Goal: Task Accomplishment & Management: Complete application form

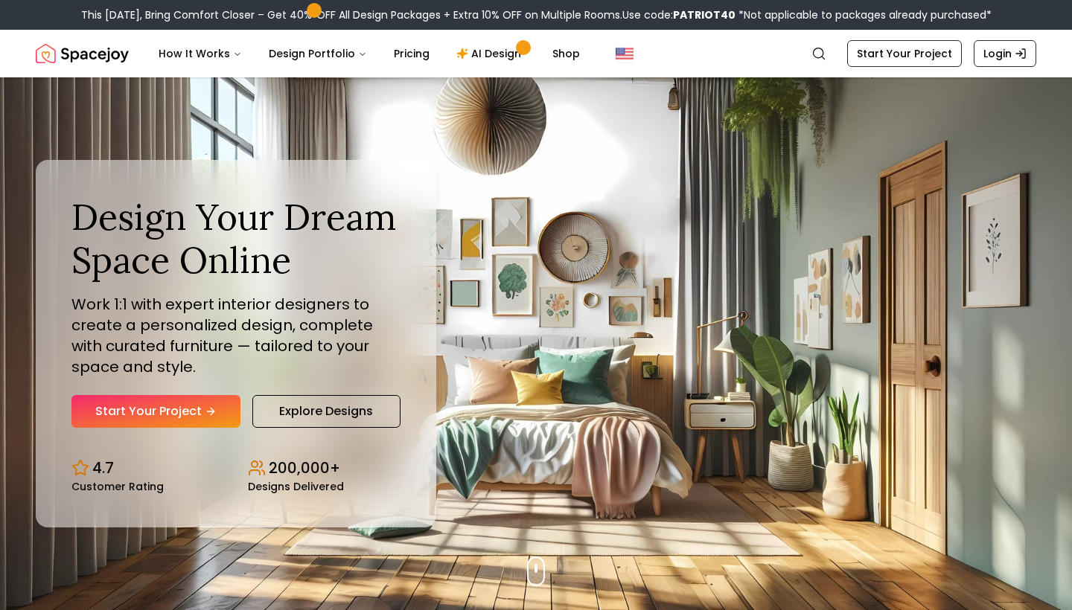
scroll to position [199, 0]
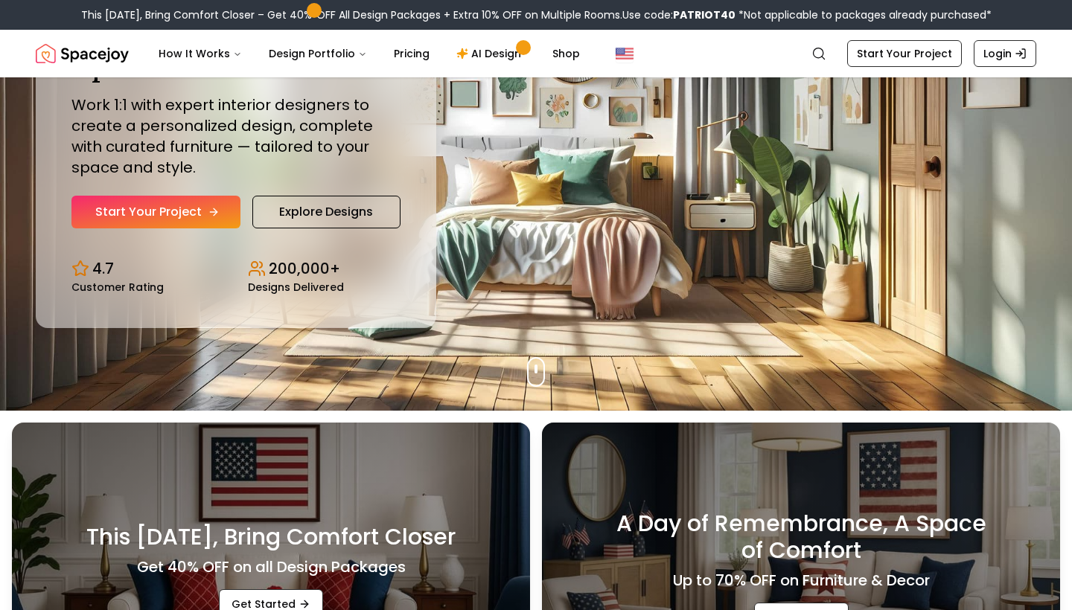
click at [216, 204] on link "Start Your Project" at bounding box center [155, 212] width 169 height 33
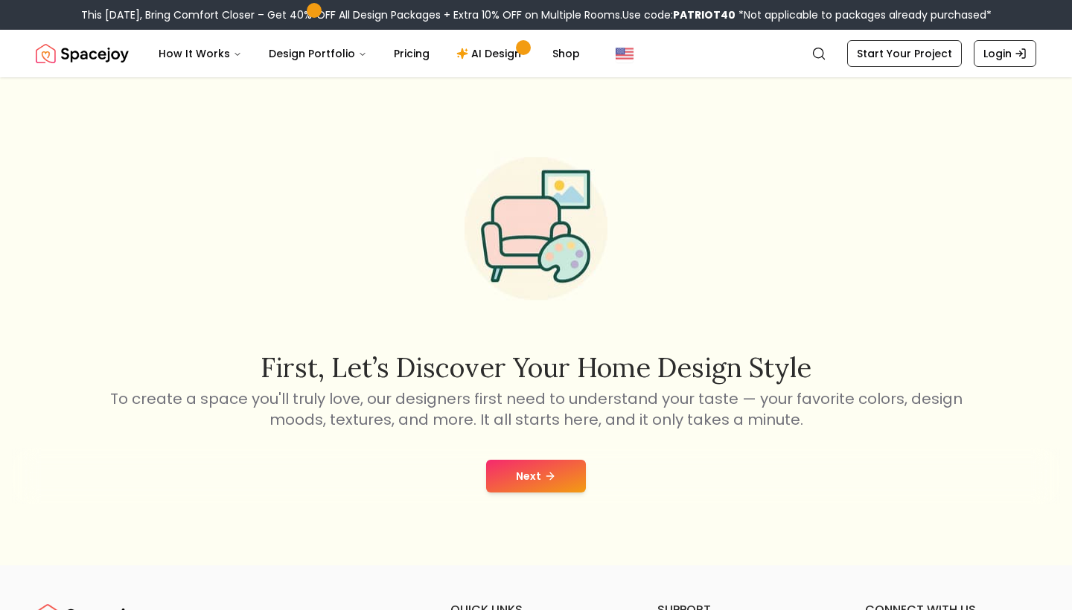
click at [531, 475] on button "Next" at bounding box center [536, 476] width 100 height 33
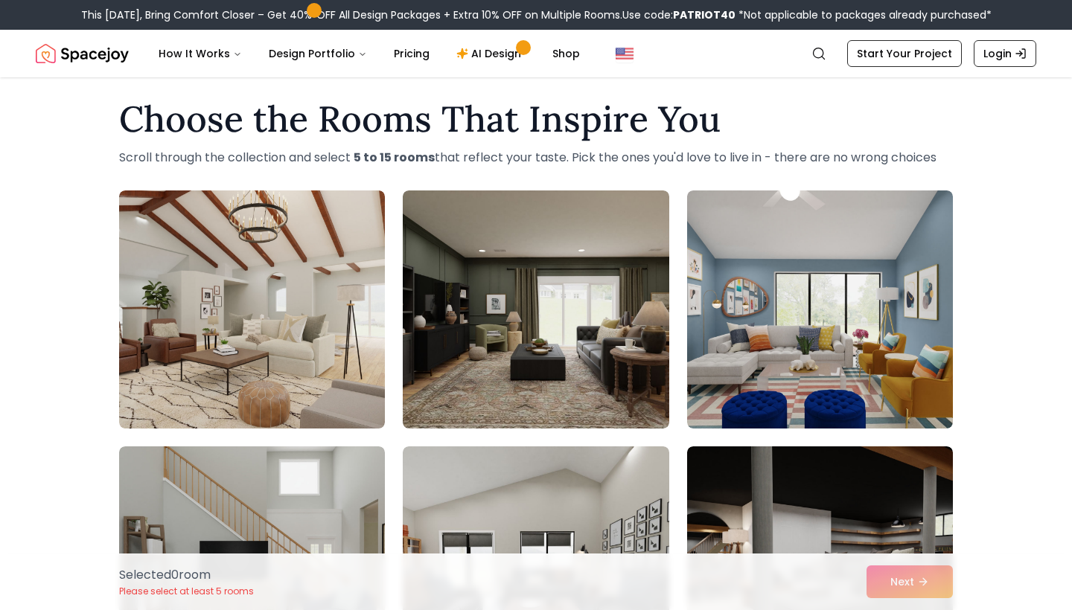
scroll to position [15, 0]
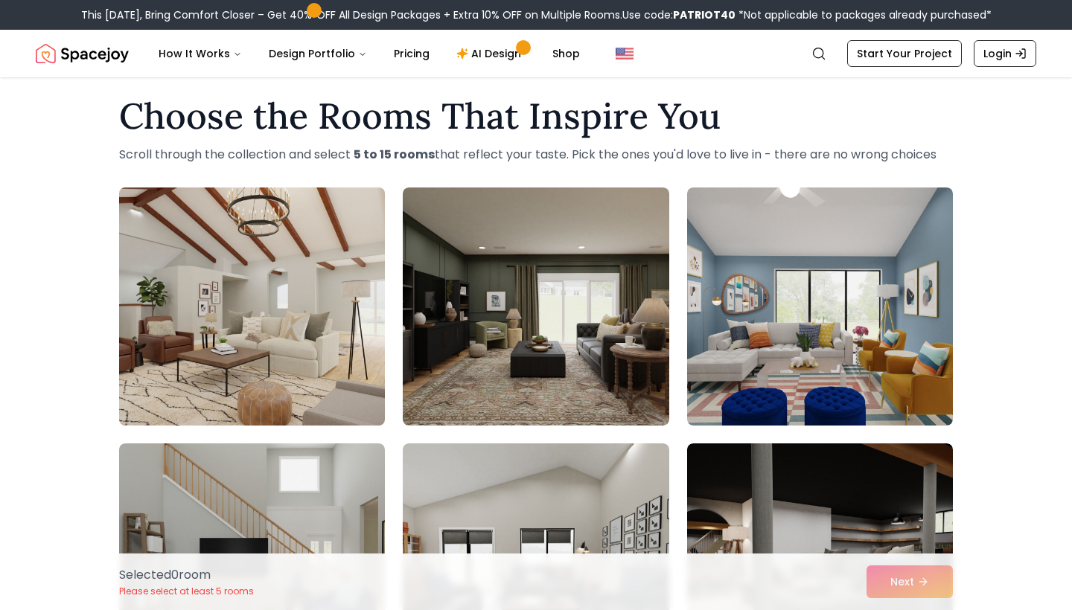
click at [339, 368] on img at bounding box center [251, 307] width 279 height 250
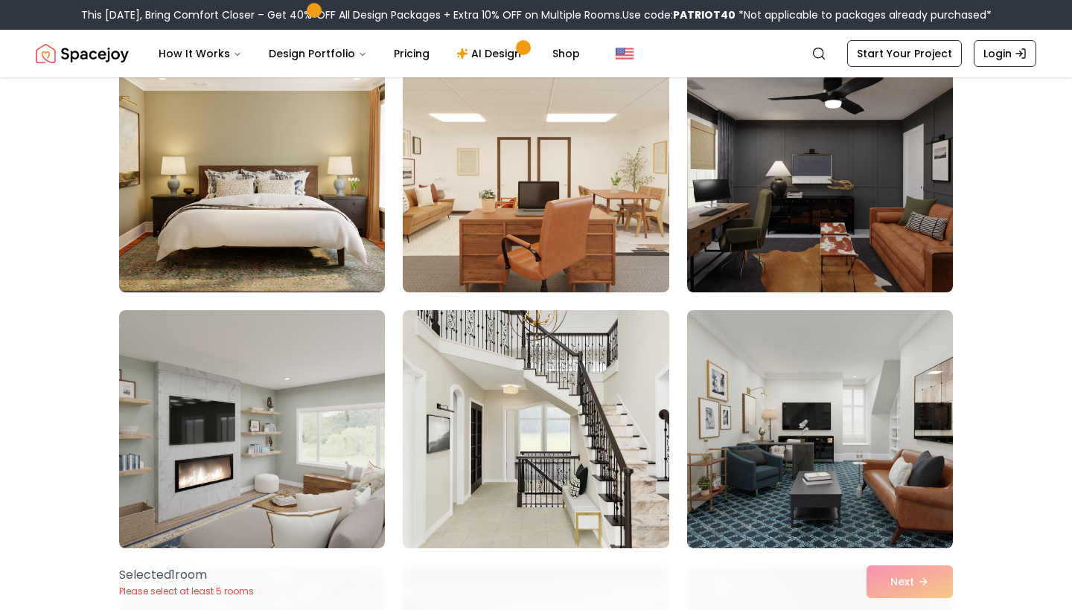
scroll to position [2518, 0]
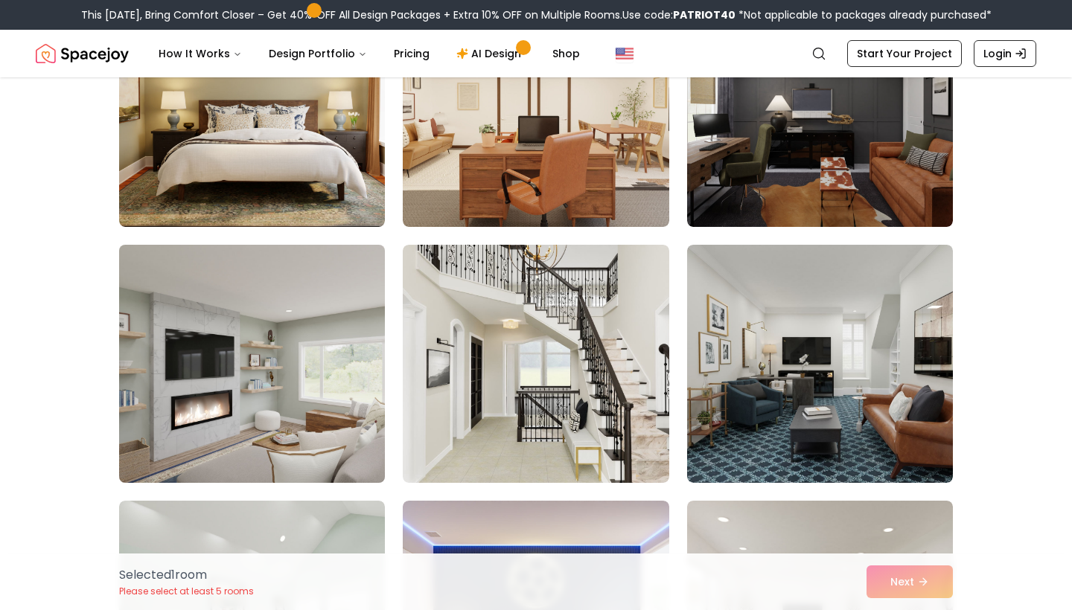
click at [303, 316] on img at bounding box center [251, 364] width 279 height 250
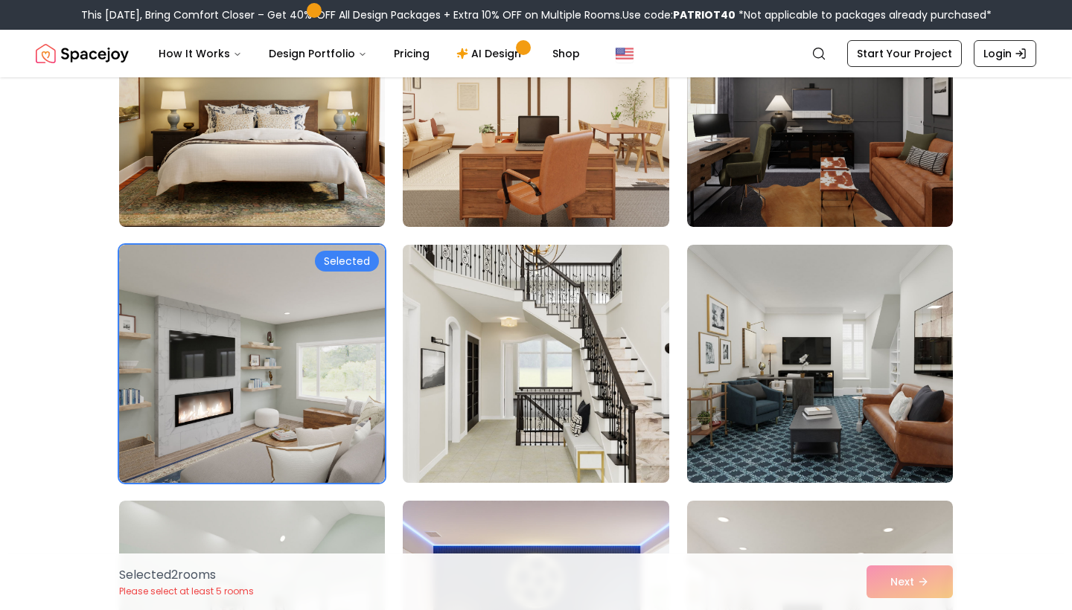
click at [511, 422] on img at bounding box center [535, 364] width 279 height 250
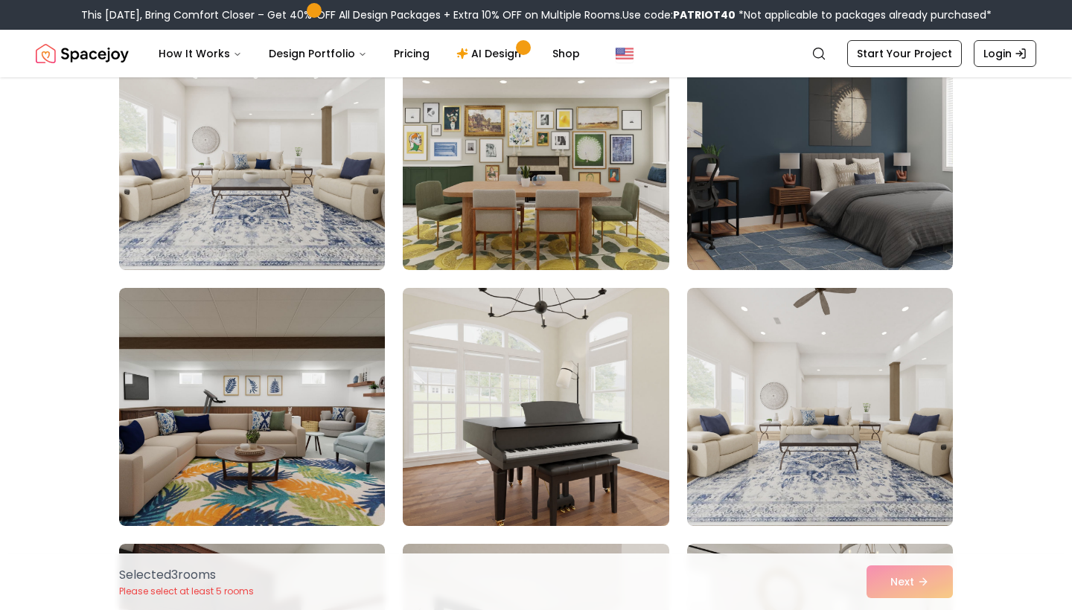
scroll to position [3244, 0]
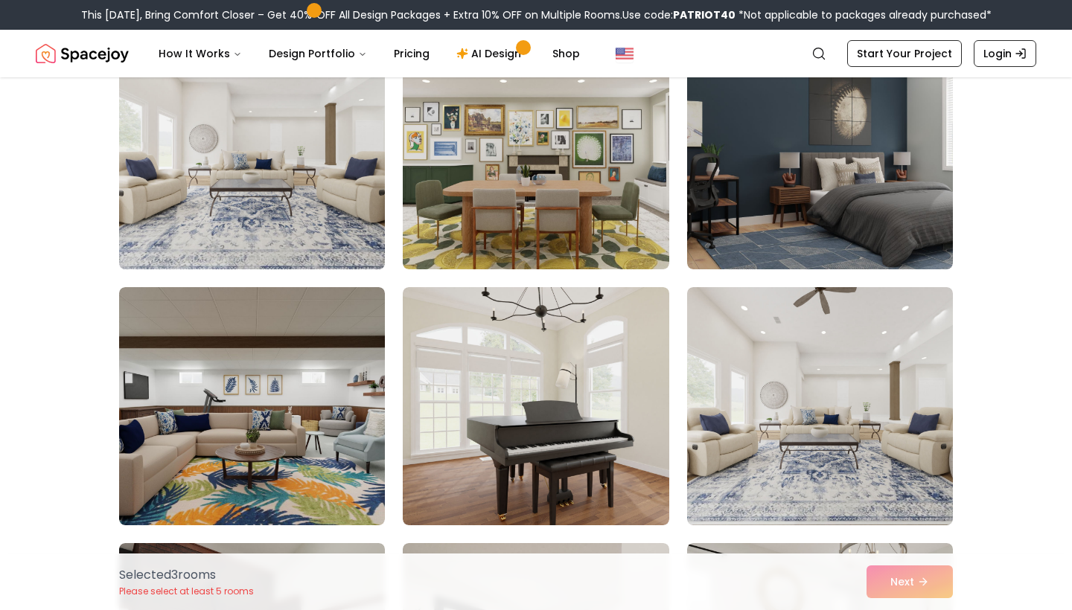
click at [261, 230] on img at bounding box center [251, 150] width 279 height 250
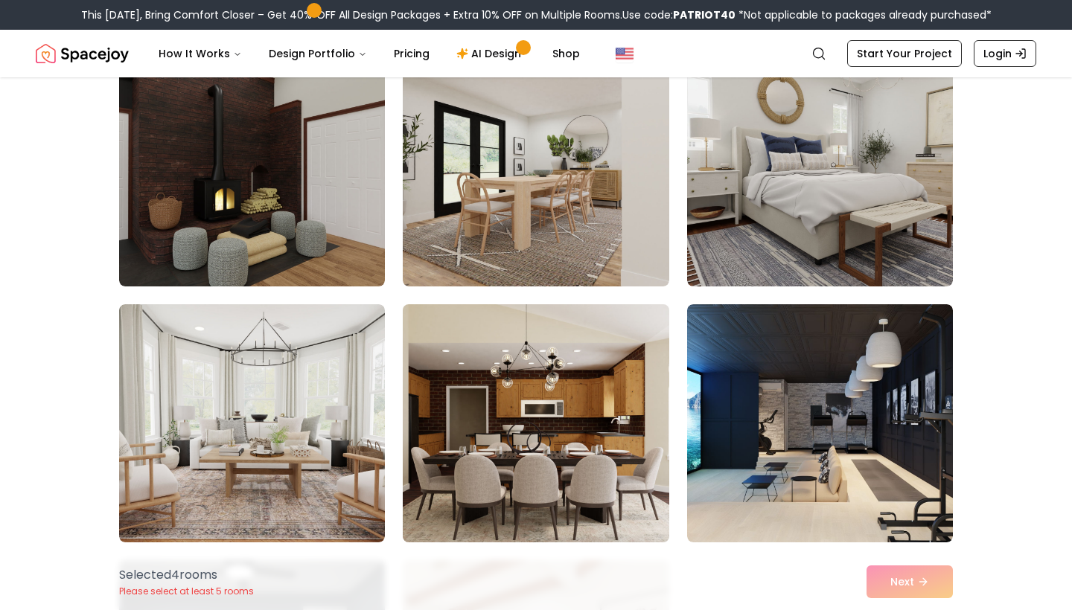
scroll to position [3756, 0]
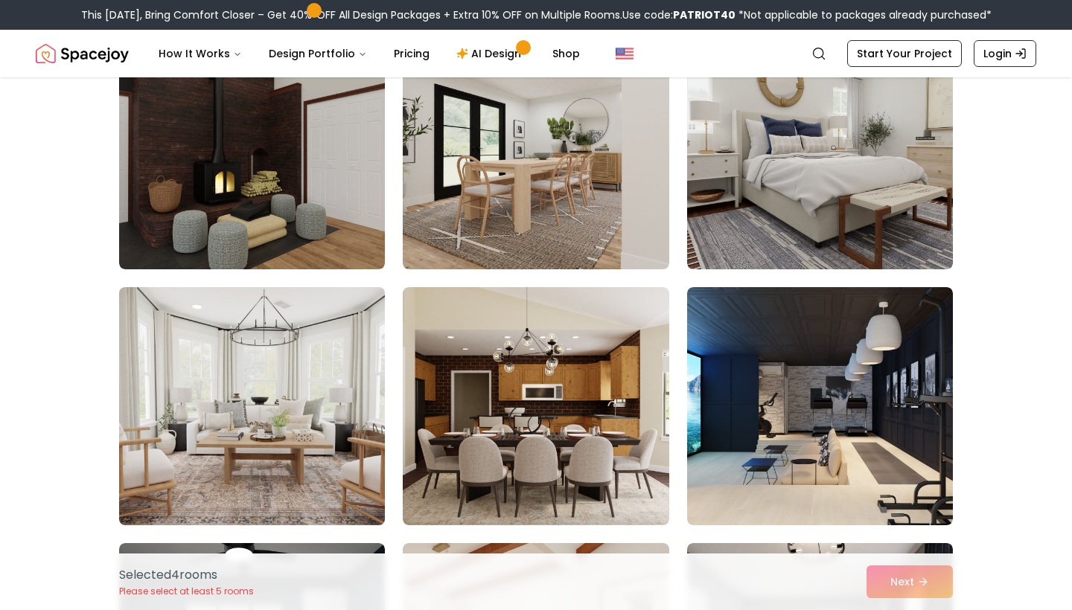
click at [223, 384] on img at bounding box center [251, 406] width 279 height 250
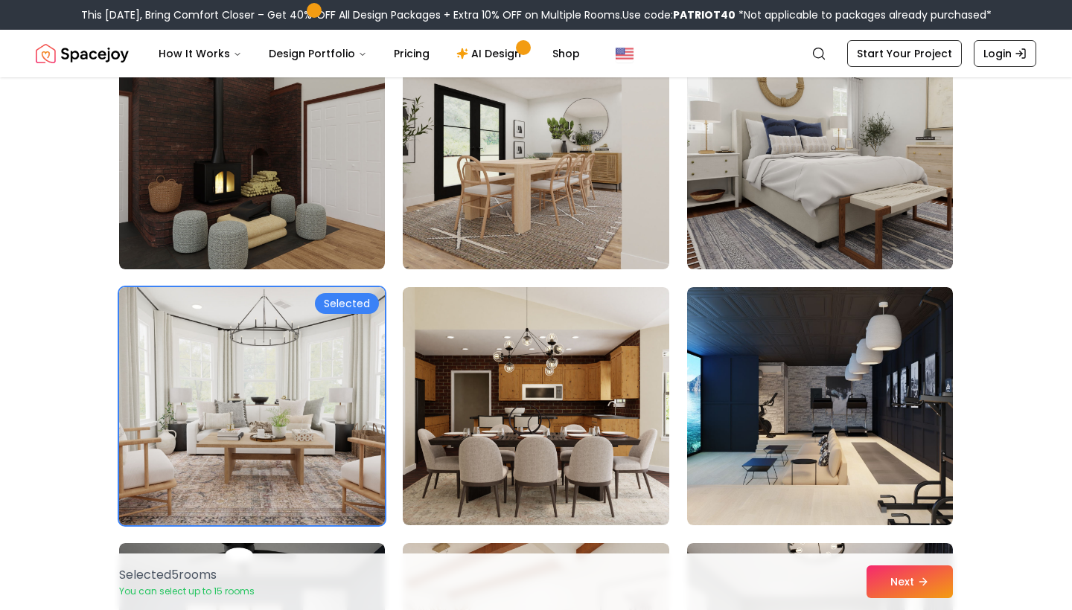
click at [223, 384] on img at bounding box center [251, 406] width 279 height 250
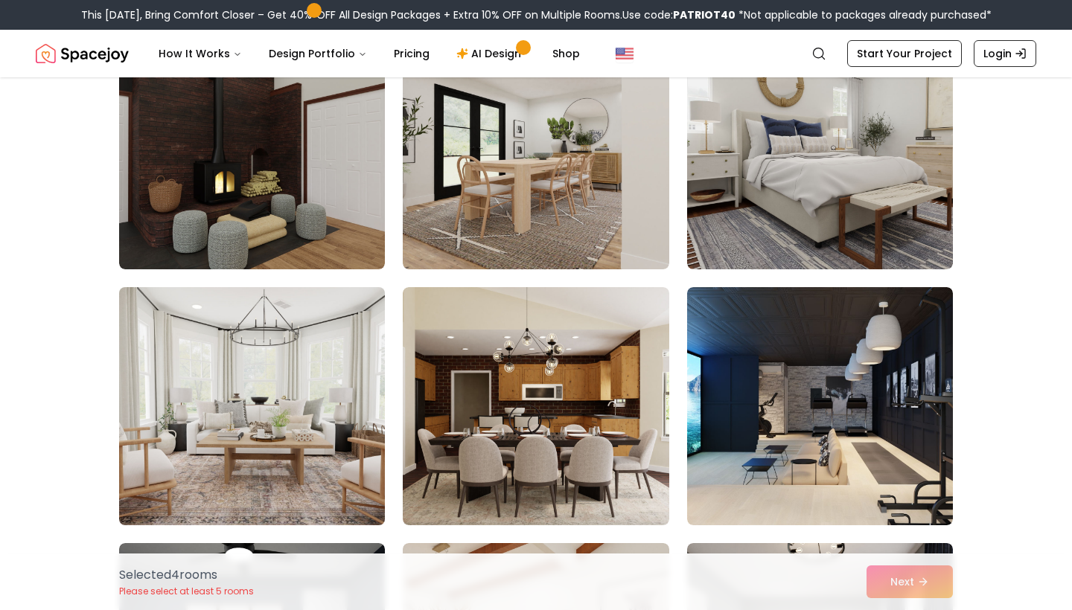
click at [311, 406] on img at bounding box center [251, 406] width 279 height 250
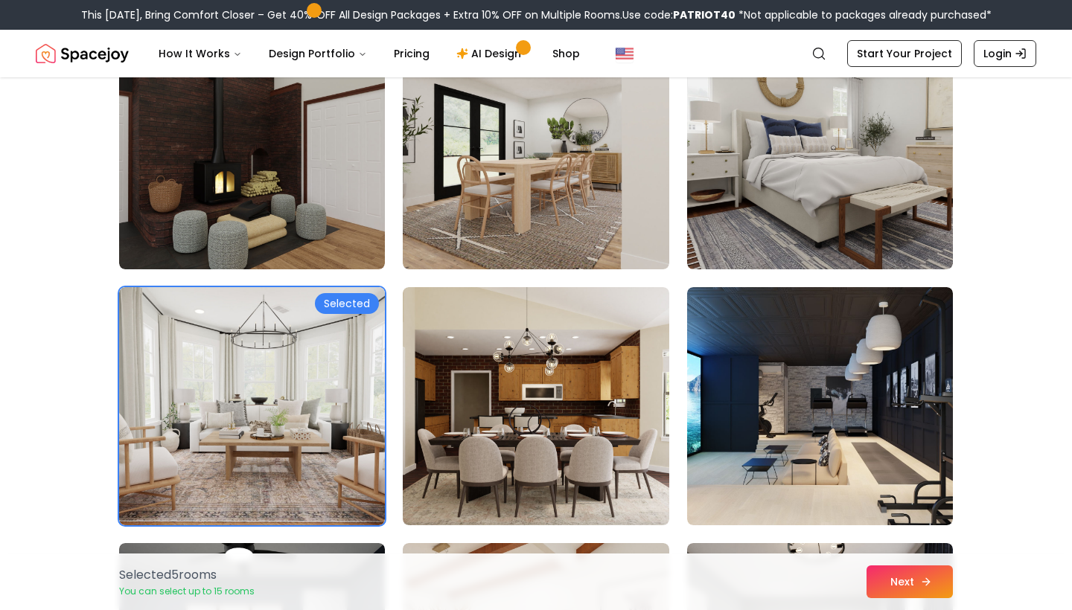
click at [899, 589] on button "Next" at bounding box center [909, 582] width 86 height 33
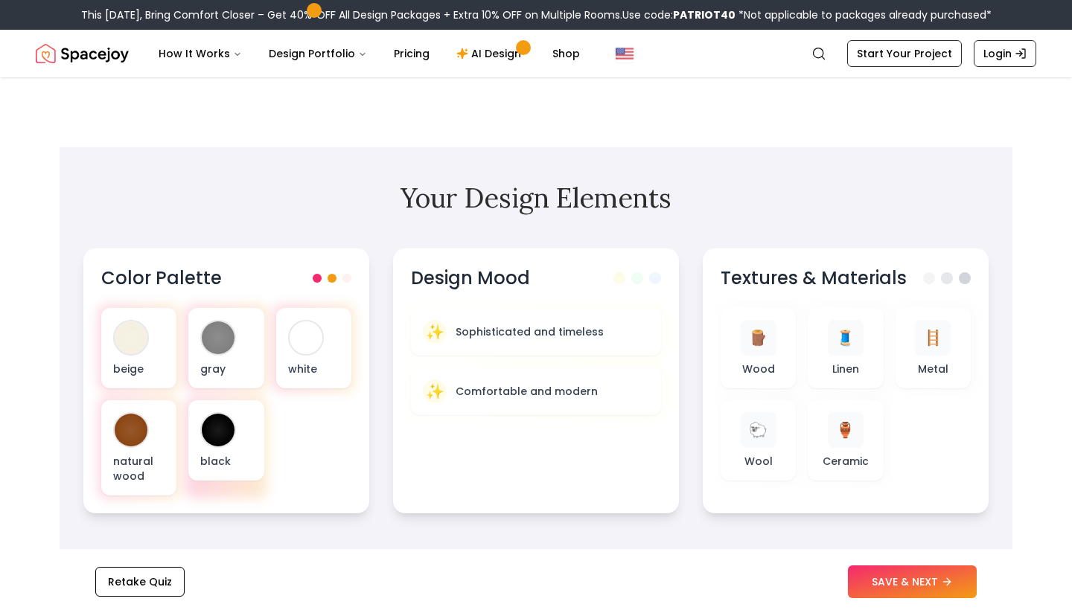
scroll to position [528, 0]
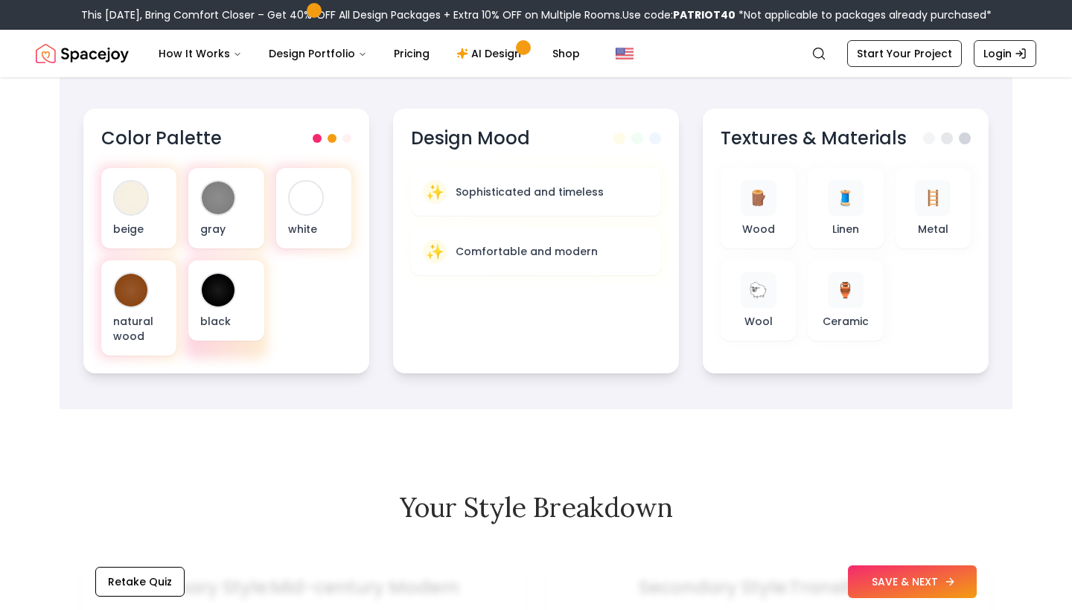
click at [862, 585] on button "SAVE & NEXT" at bounding box center [912, 582] width 129 height 33
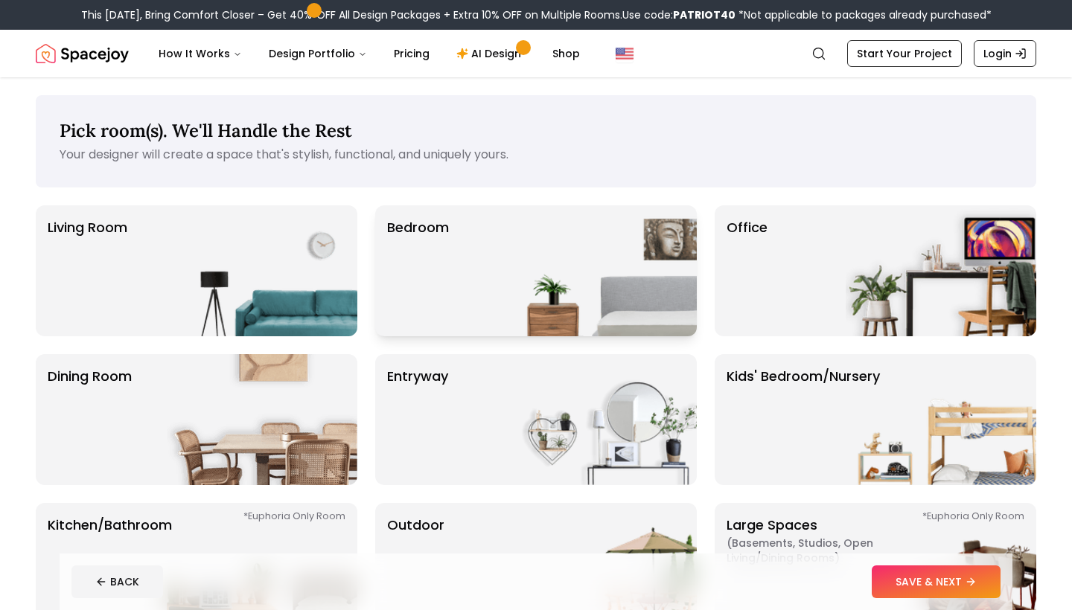
click at [588, 284] on img at bounding box center [601, 270] width 191 height 131
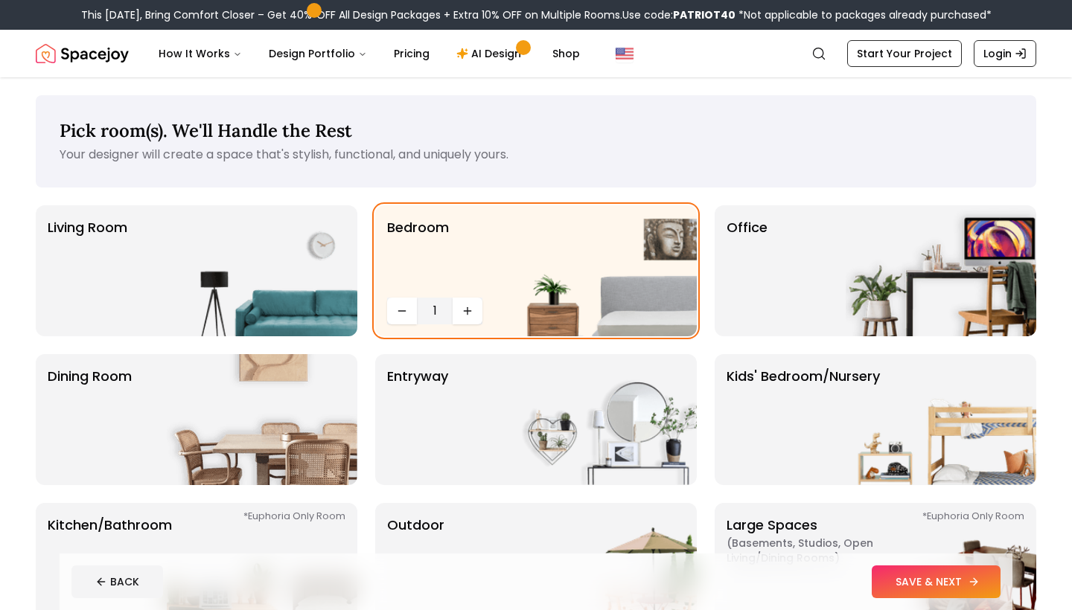
click at [891, 575] on button "SAVE & NEXT" at bounding box center [936, 582] width 129 height 33
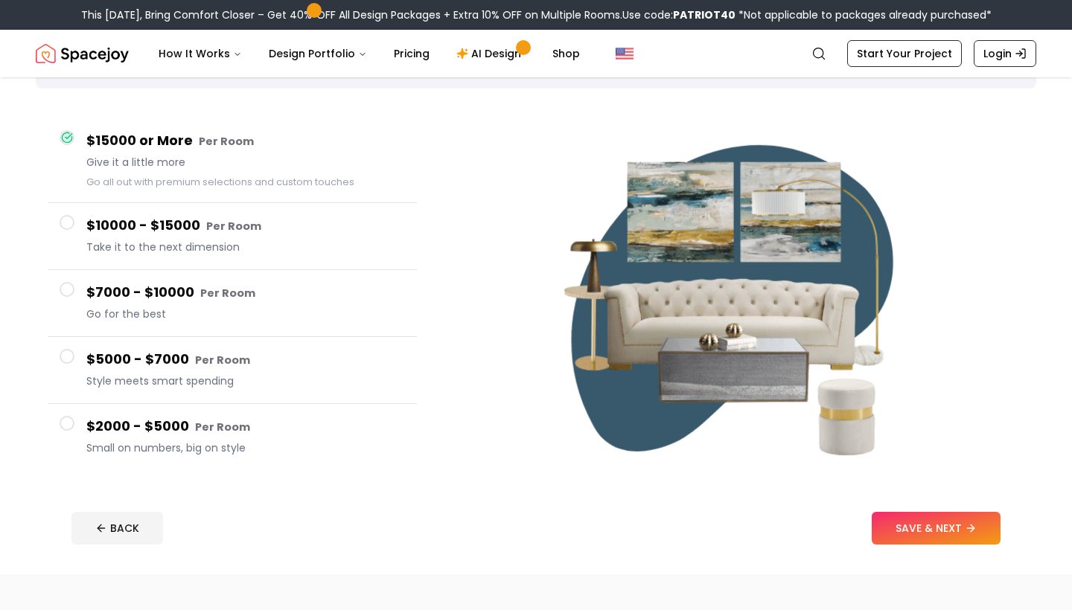
scroll to position [36, 0]
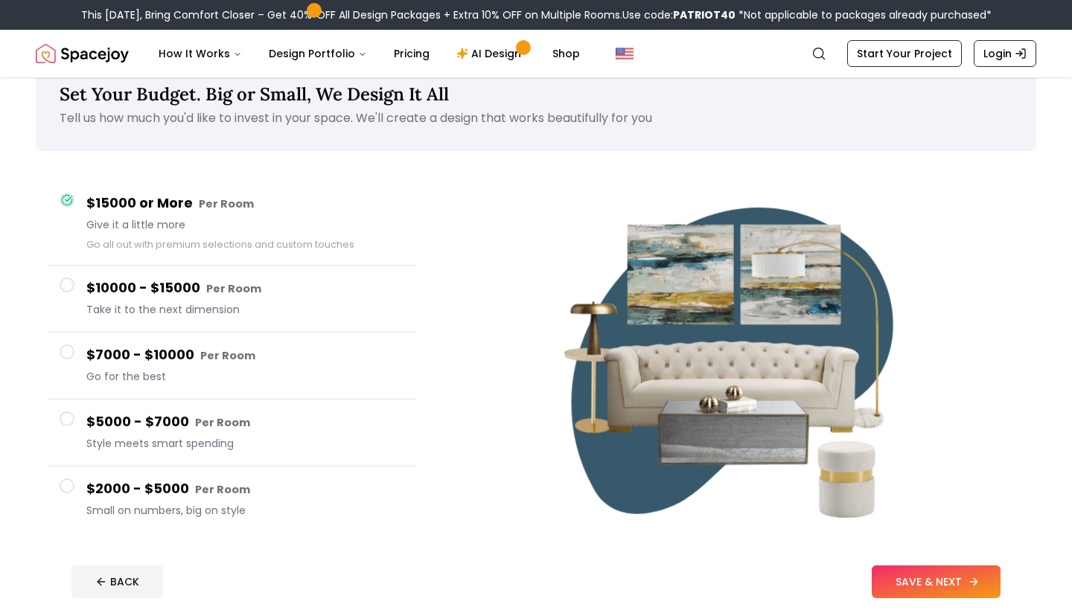
click at [914, 572] on button "SAVE & NEXT" at bounding box center [936, 582] width 129 height 33
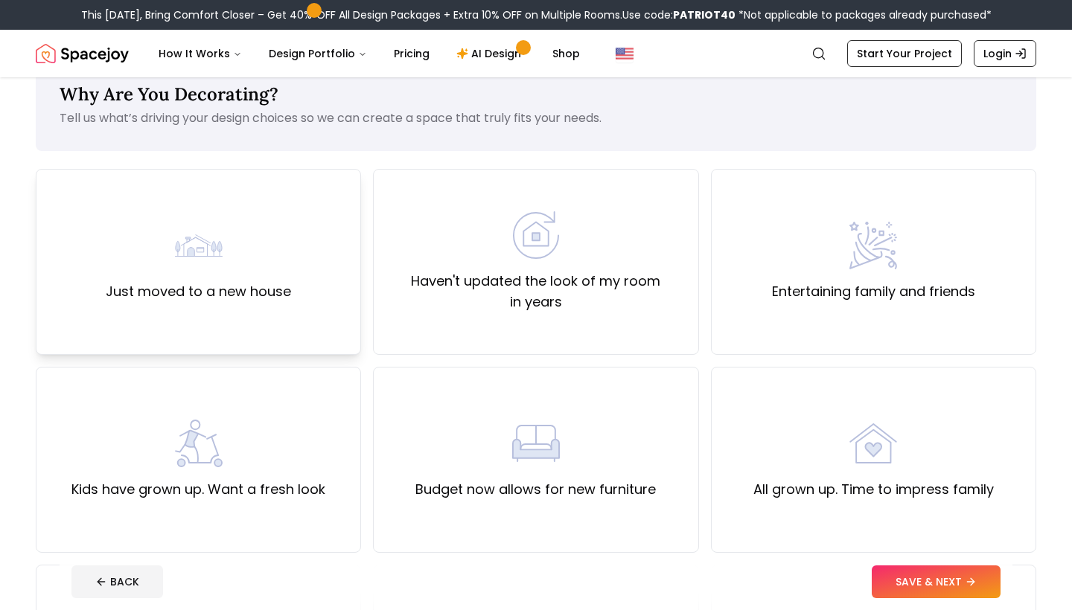
click at [339, 255] on div "Just moved to a new house" at bounding box center [198, 262] width 325 height 186
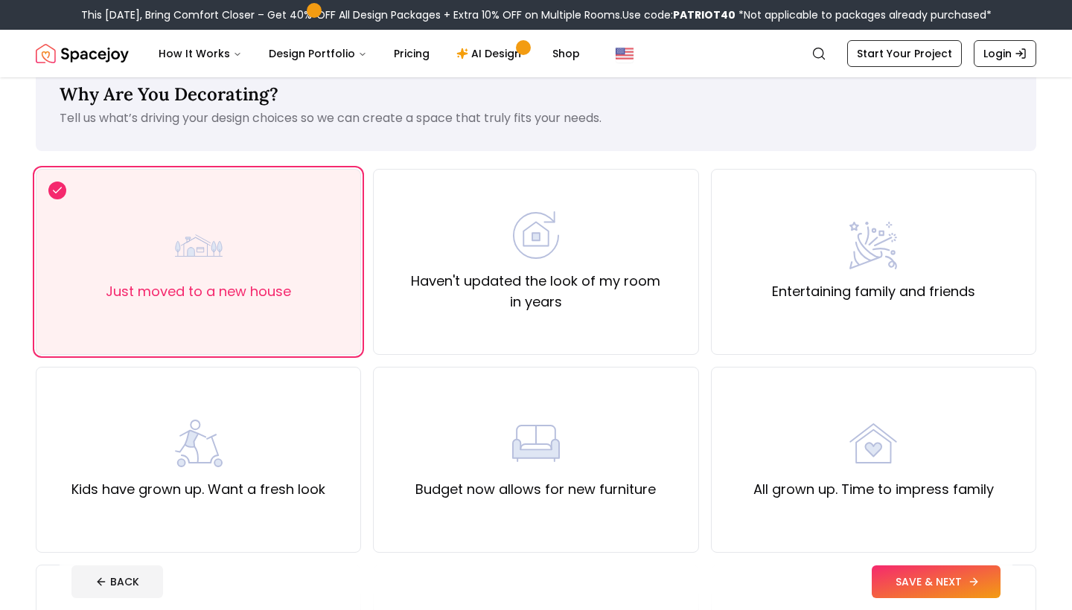
click at [894, 574] on button "SAVE & NEXT" at bounding box center [936, 582] width 129 height 33
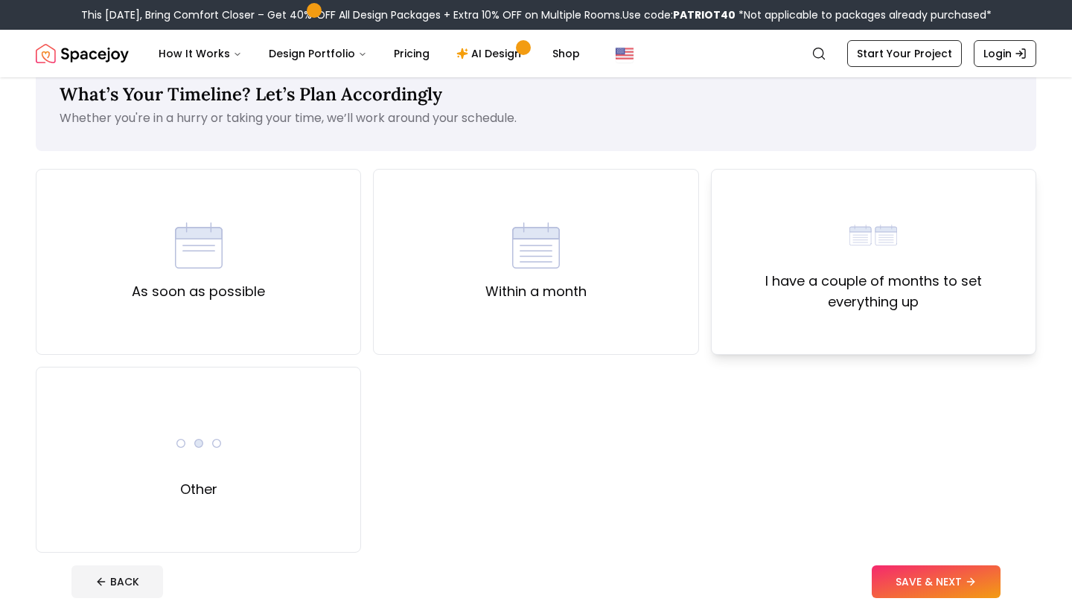
click at [820, 275] on label "I have a couple of months to set everything up" at bounding box center [873, 292] width 300 height 42
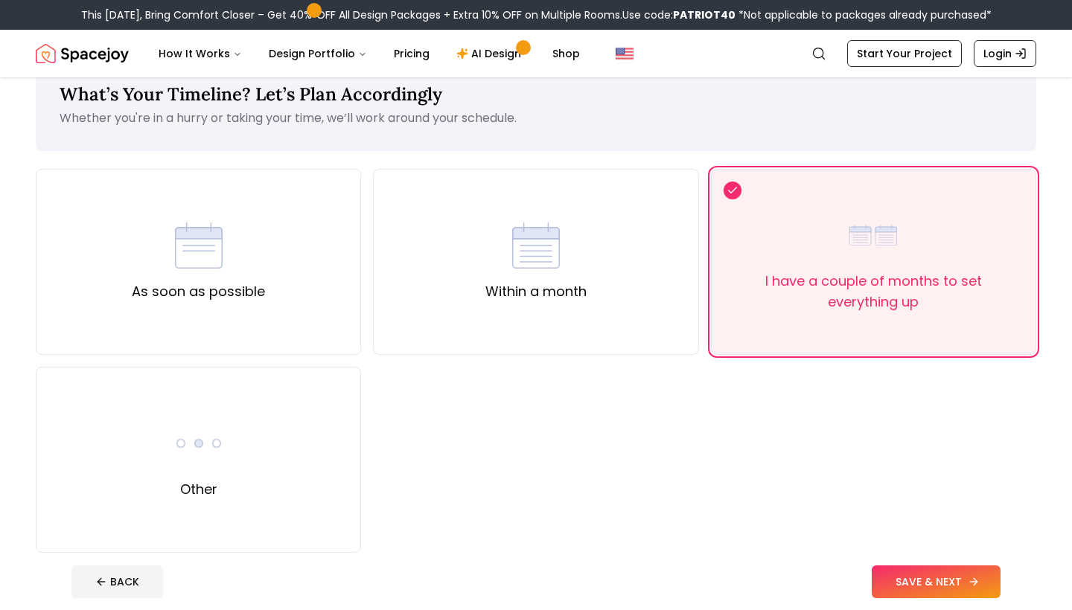
click at [889, 592] on button "SAVE & NEXT" at bounding box center [936, 582] width 129 height 33
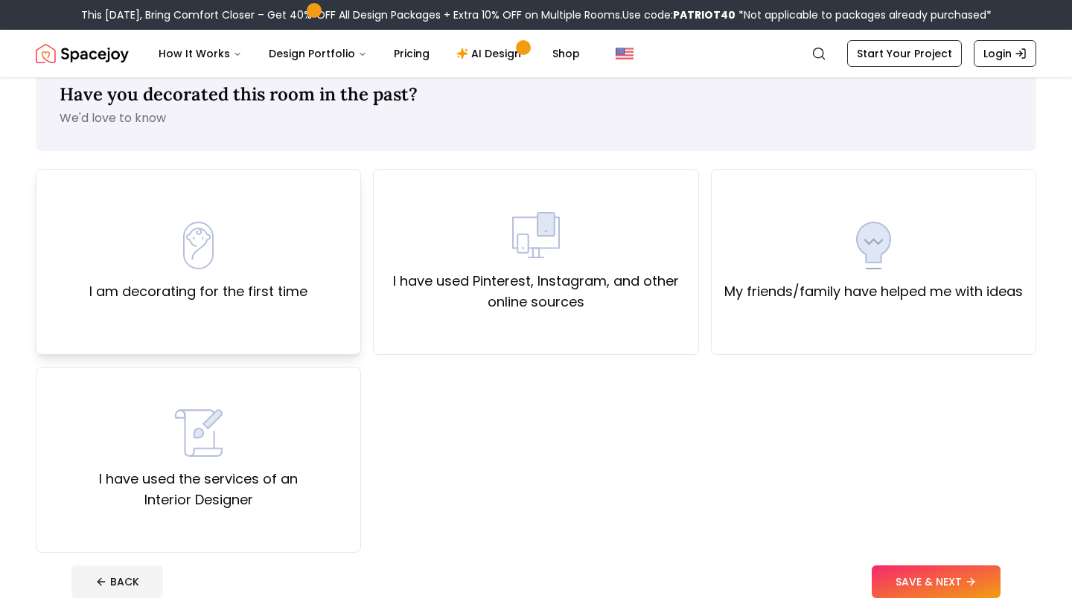
click at [264, 316] on div "I am decorating for the first time" at bounding box center [198, 262] width 325 height 186
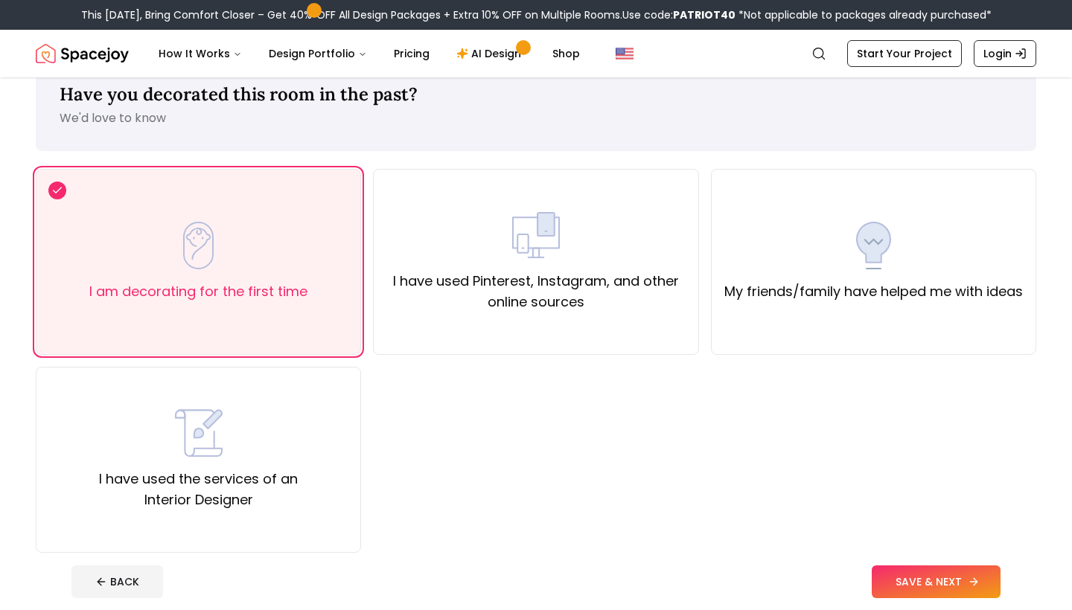
click at [939, 584] on button "SAVE & NEXT" at bounding box center [936, 582] width 129 height 33
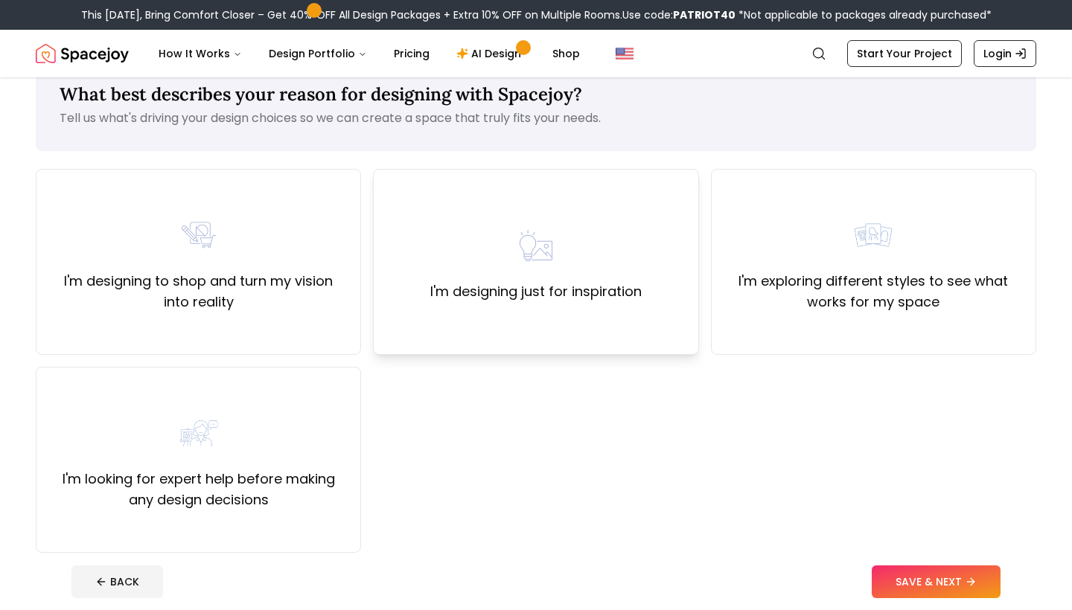
click at [599, 307] on div "I'm designing just for inspiration" at bounding box center [535, 262] width 325 height 186
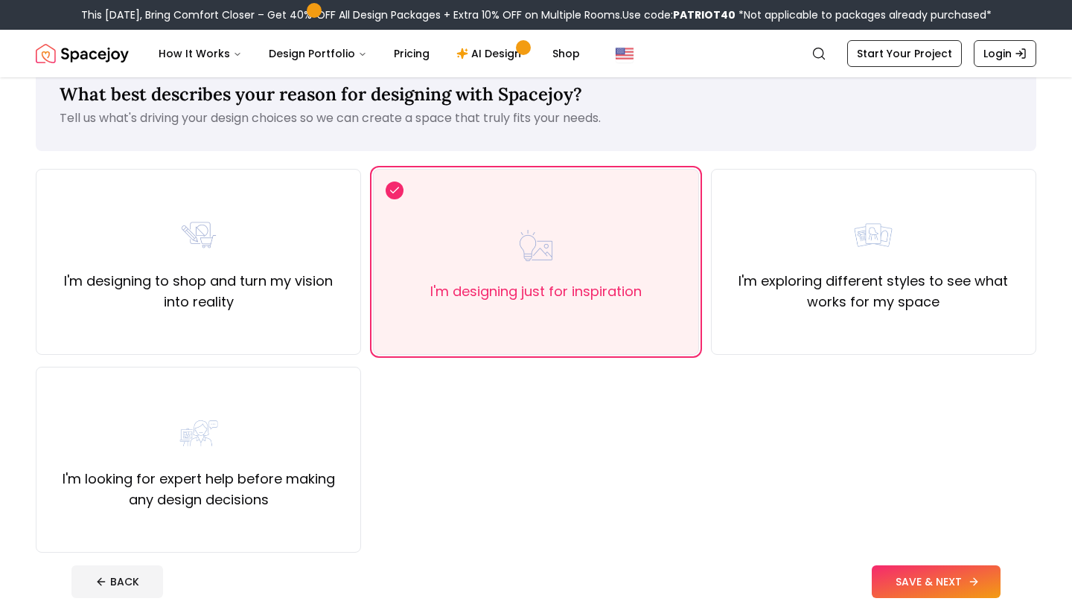
click at [921, 583] on button "SAVE & NEXT" at bounding box center [936, 582] width 129 height 33
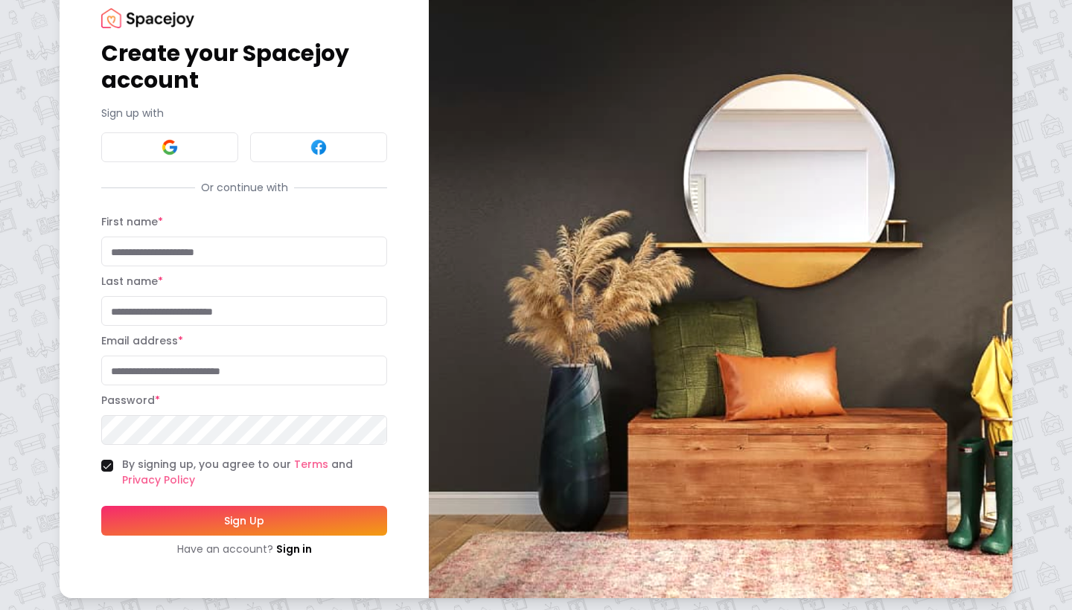
scroll to position [45, 0]
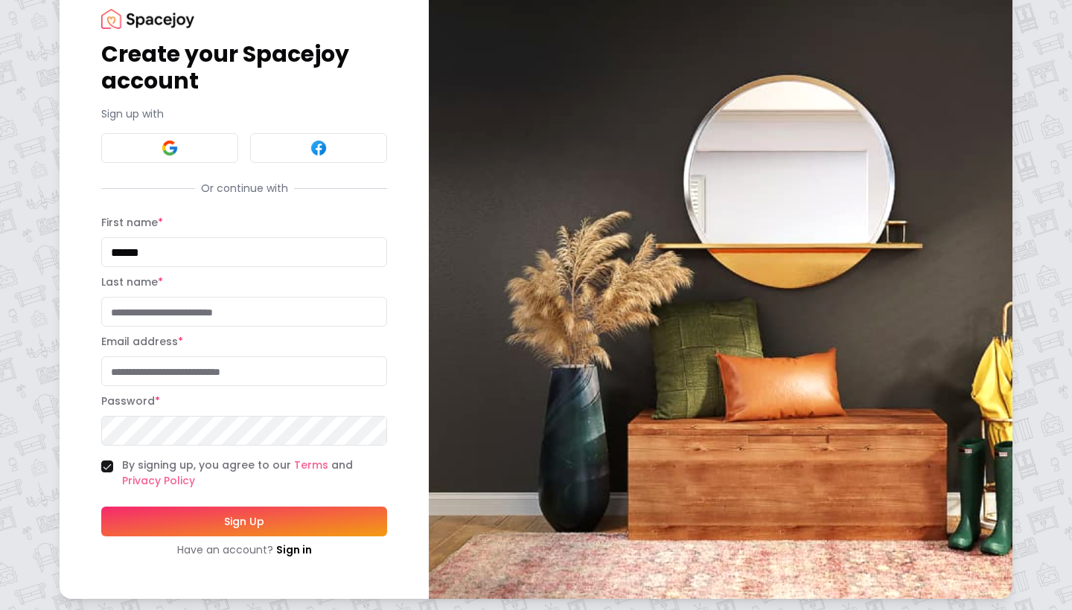
type input "******"
type input "**********"
click at [144, 525] on button "Sign Up" at bounding box center [244, 522] width 286 height 30
